Goal: Book appointment/travel/reservation

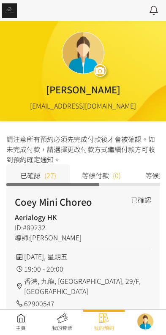
click at [21, 319] on link at bounding box center [20, 322] width 41 height 19
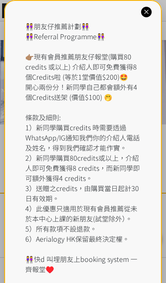
click at [144, 16] on div at bounding box center [146, 12] width 11 height 11
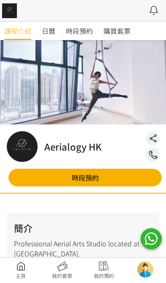
click at [76, 38] on link "時段預約" at bounding box center [79, 31] width 27 height 19
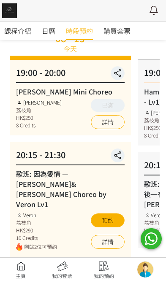
scroll to position [74, 0]
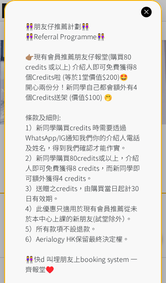
click at [142, 11] on icon at bounding box center [146, 12] width 8 height 8
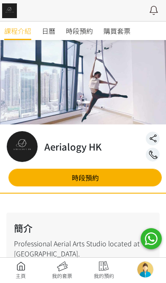
click at [73, 35] on span "時段預約" at bounding box center [79, 31] width 27 height 10
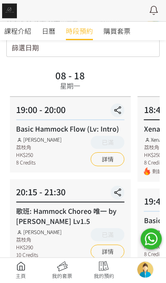
scroll to position [36, 0]
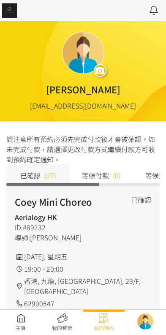
click at [28, 321] on link at bounding box center [20, 322] width 41 height 19
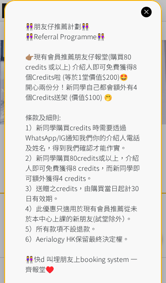
click at [151, 11] on div at bounding box center [146, 12] width 11 height 11
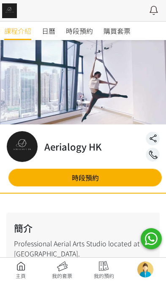
click at [79, 31] on span "時段預約" at bounding box center [79, 31] width 27 height 10
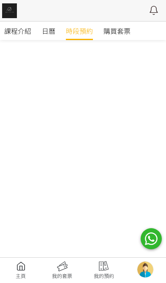
scroll to position [338, 0]
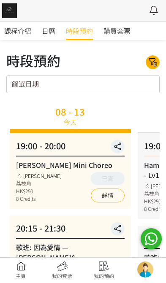
scroll to position [336, 0]
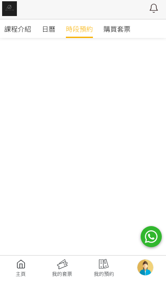
click at [50, 30] on span "日曆" at bounding box center [49, 31] width 14 height 10
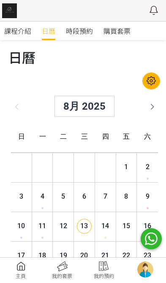
click at [86, 30] on span "時段預約" at bounding box center [79, 31] width 27 height 10
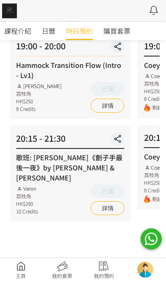
scroll to position [99, 0]
